Goal: Task Accomplishment & Management: Use online tool/utility

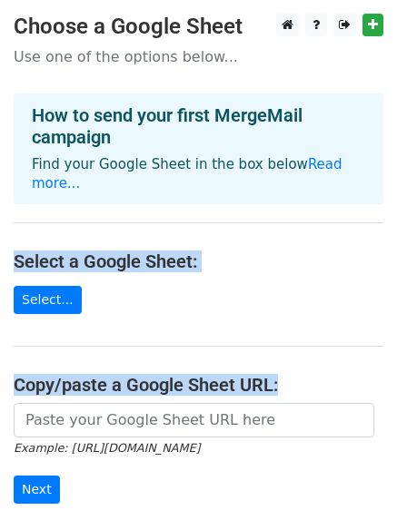
drag, startPoint x: 396, startPoint y: 186, endPoint x: 410, endPoint y: 357, distance: 171.3
click at [396, 357] on html "Choose a Google Sheet Use one of the options below... How to send your first Me…" at bounding box center [198, 373] width 397 height 747
click at [328, 267] on main "Choose a Google Sheet Use one of the options below... How to send your first Me…" at bounding box center [198, 308] width 397 height 588
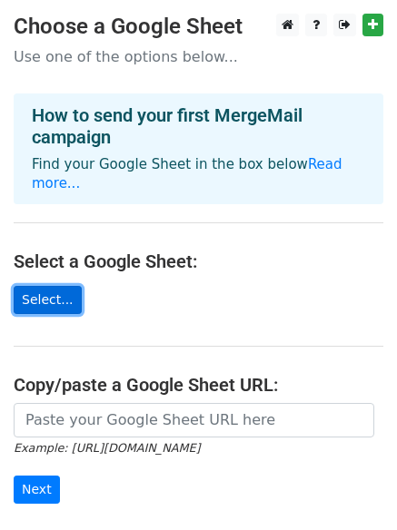
click at [54, 286] on link "Select..." at bounding box center [48, 300] width 68 height 28
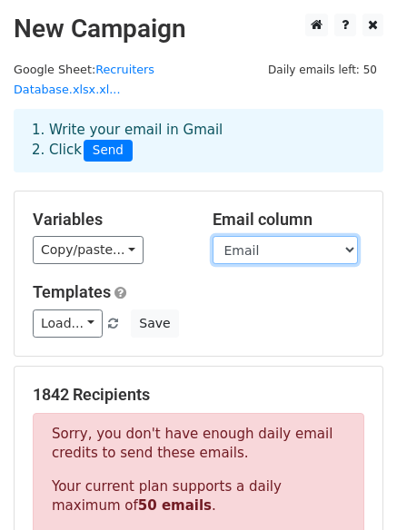
click at [291, 236] on select "SNo Name Email Title Company" at bounding box center [285, 250] width 145 height 28
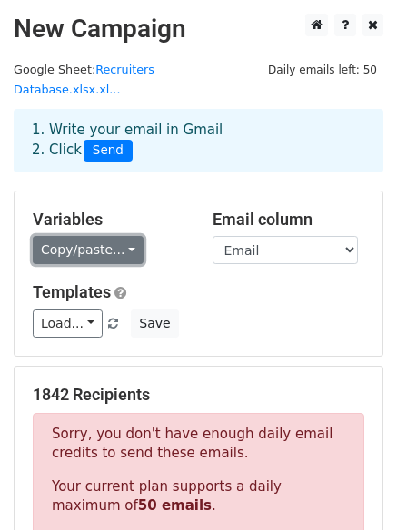
click at [112, 236] on link "Copy/paste..." at bounding box center [88, 250] width 111 height 28
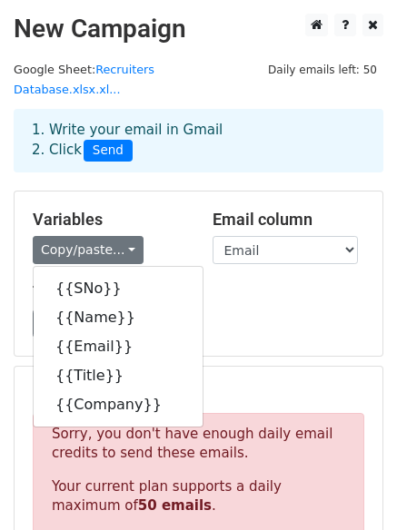
click at [210, 252] on div "Variables Copy/paste... {{SNo}} {{Name}} {{Email}} {{Title}} {{Company}} Email …" at bounding box center [199, 274] width 368 height 164
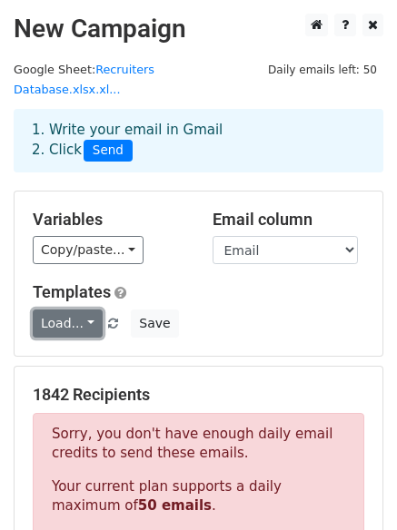
click at [83, 310] on link "Load..." at bounding box center [68, 324] width 70 height 28
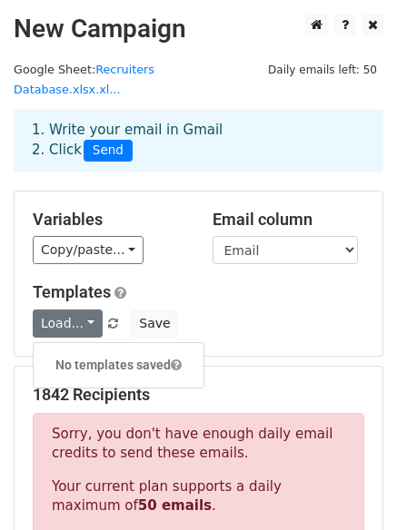
click at [363, 288] on div "Templates Load... No templates saved Save" at bounding box center [198, 309] width 359 height 55
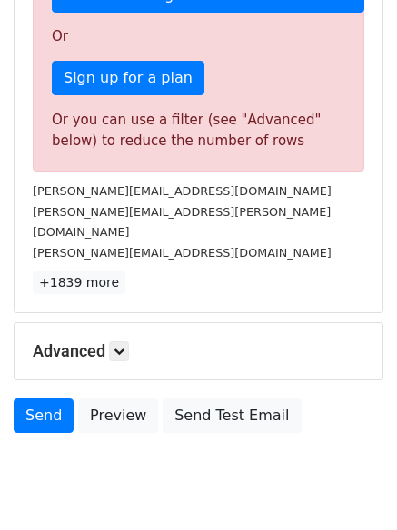
scroll to position [602, 0]
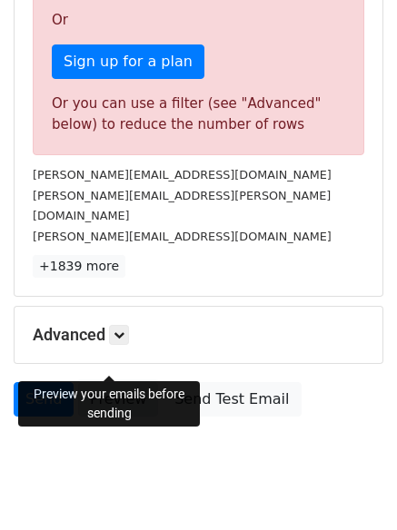
click at [114, 382] on link "Preview" at bounding box center [118, 399] width 80 height 35
